Goal: Information Seeking & Learning: Understand process/instructions

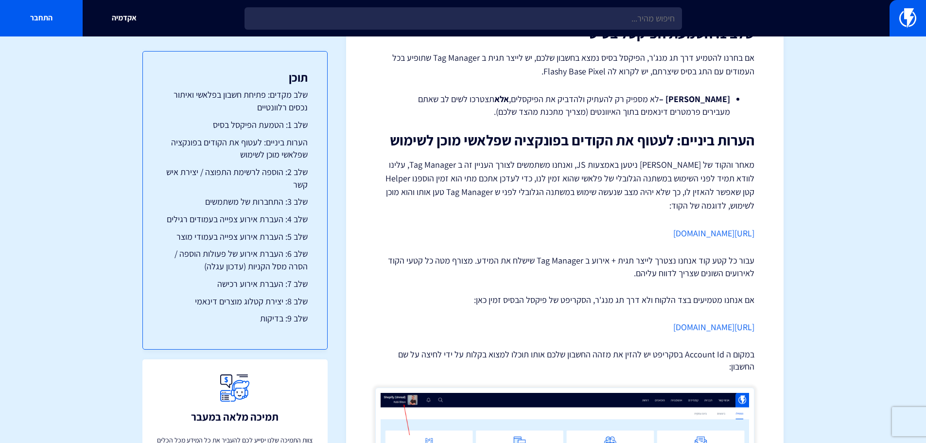
scroll to position [572, 0]
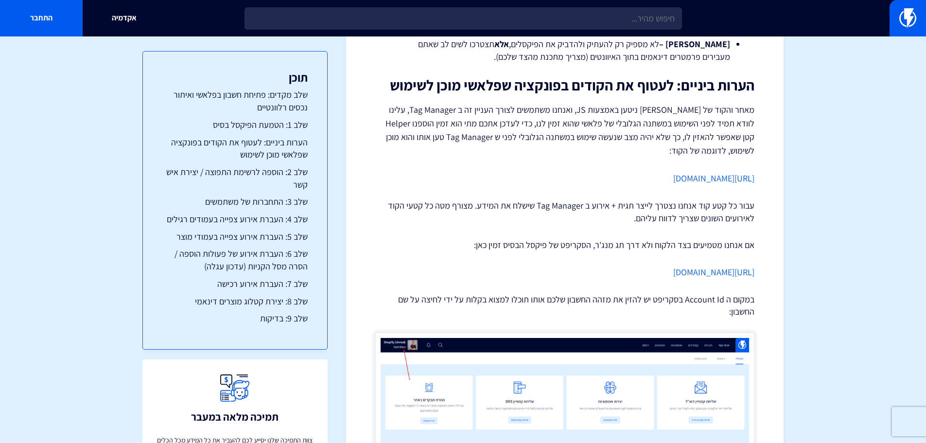
click at [688, 269] on link "[URL][DOMAIN_NAME]" at bounding box center [713, 271] width 81 height 11
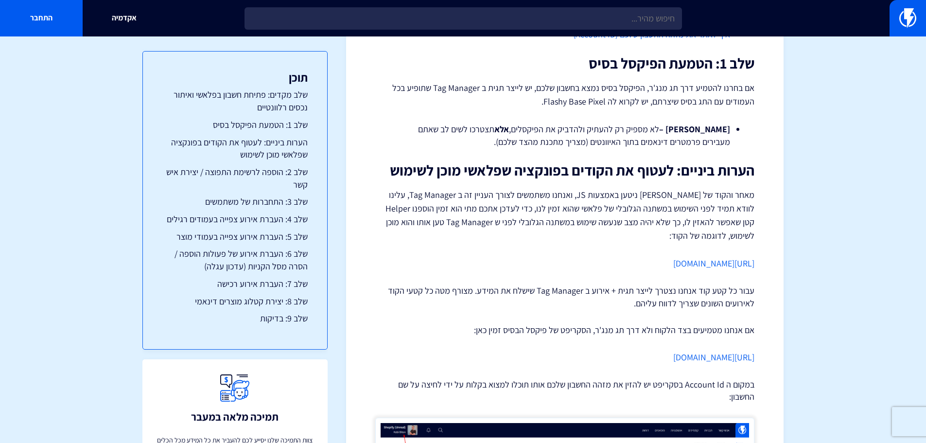
scroll to position [486, 0]
click at [678, 357] on link "[URL][DOMAIN_NAME]" at bounding box center [713, 357] width 81 height 11
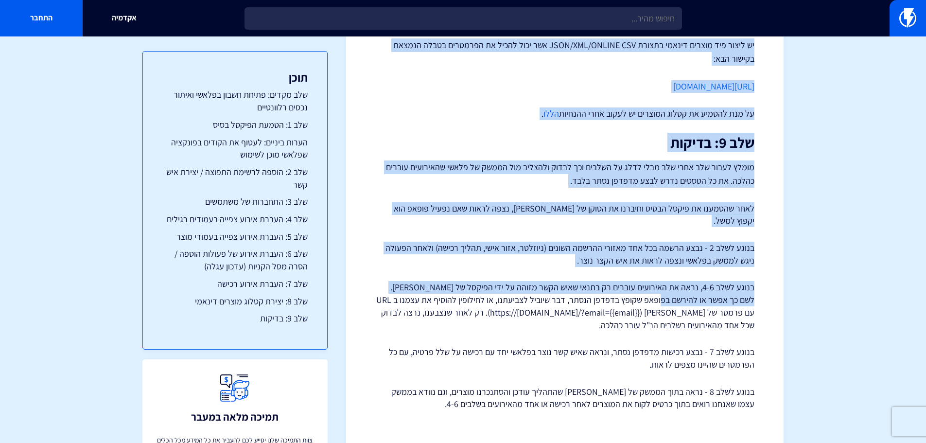
scroll to position [1933, 0]
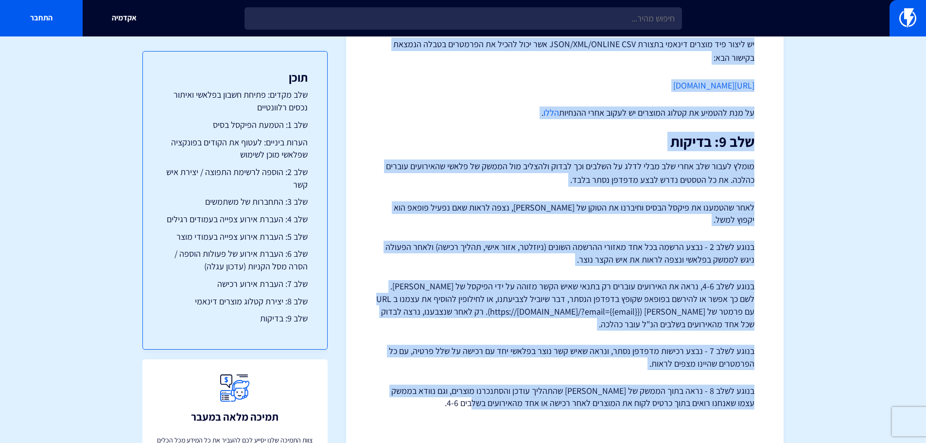
drag, startPoint x: 754, startPoint y: 143, endPoint x: 480, endPoint y: 380, distance: 362.2
copy div "שלב 2: הוספה לרשימת התפוצה / יצירת איש קשר בכל פעם שנרצה ליצור איש קשר בפלאשי, …"
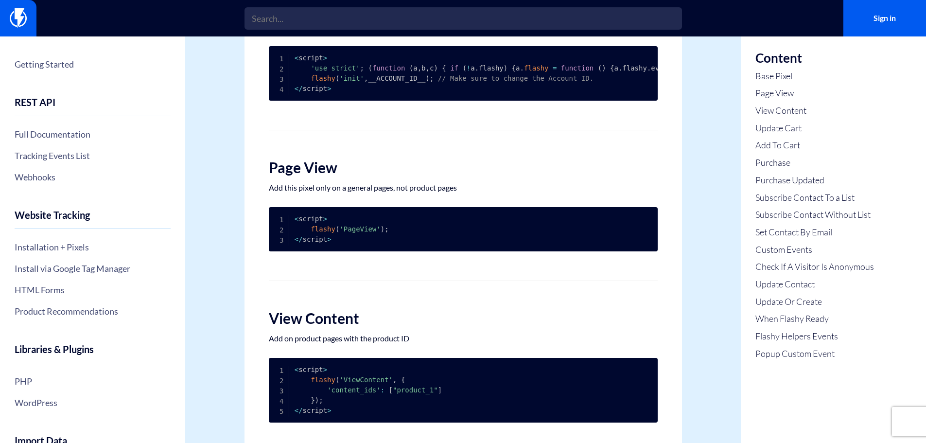
scroll to position [49, 0]
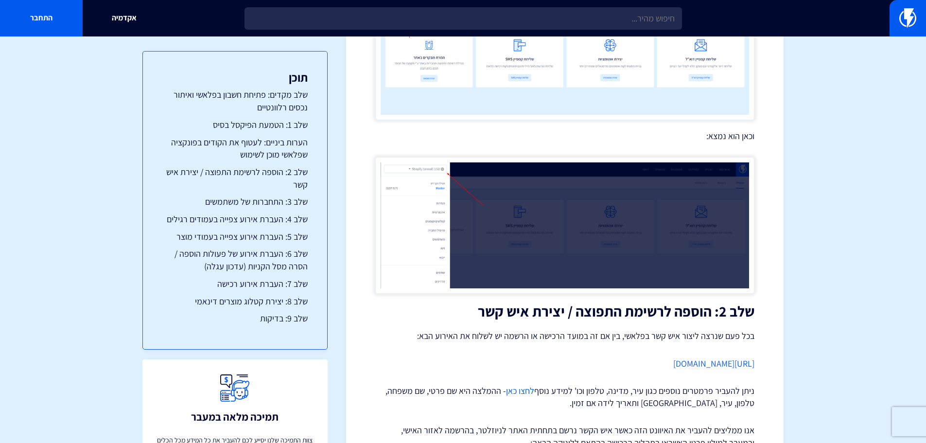
scroll to position [924, 0]
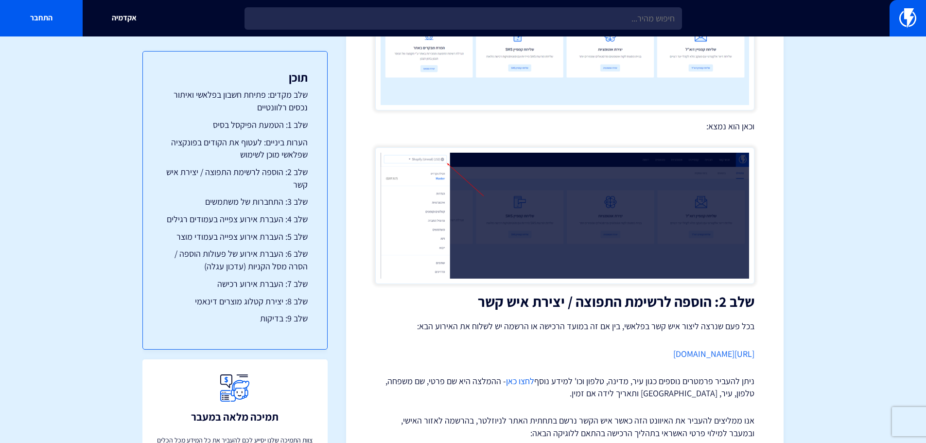
click at [414, 177] on img at bounding box center [564, 215] width 379 height 137
